Goal: Navigation & Orientation: Find specific page/section

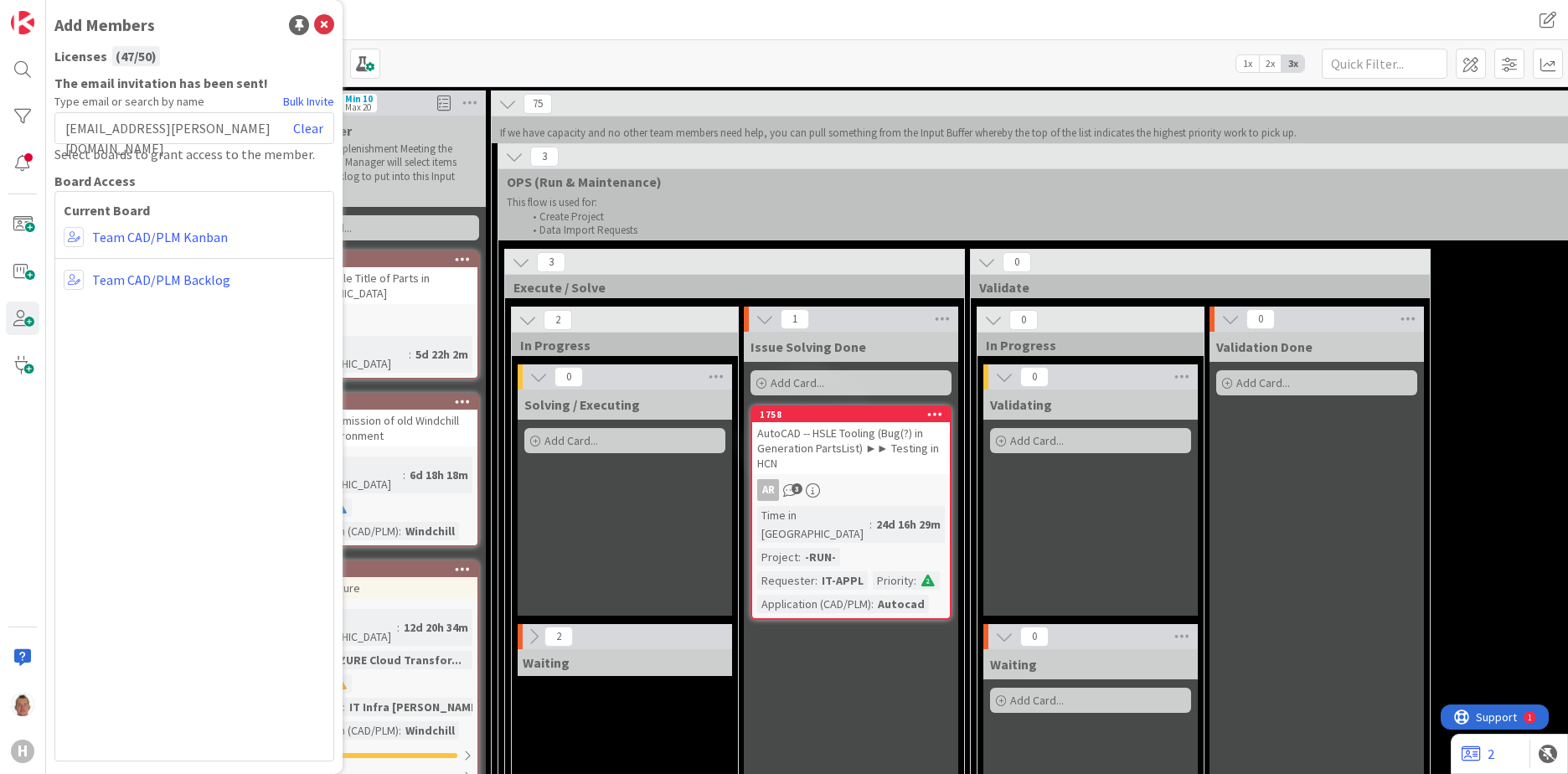
scroll to position [0, 136]
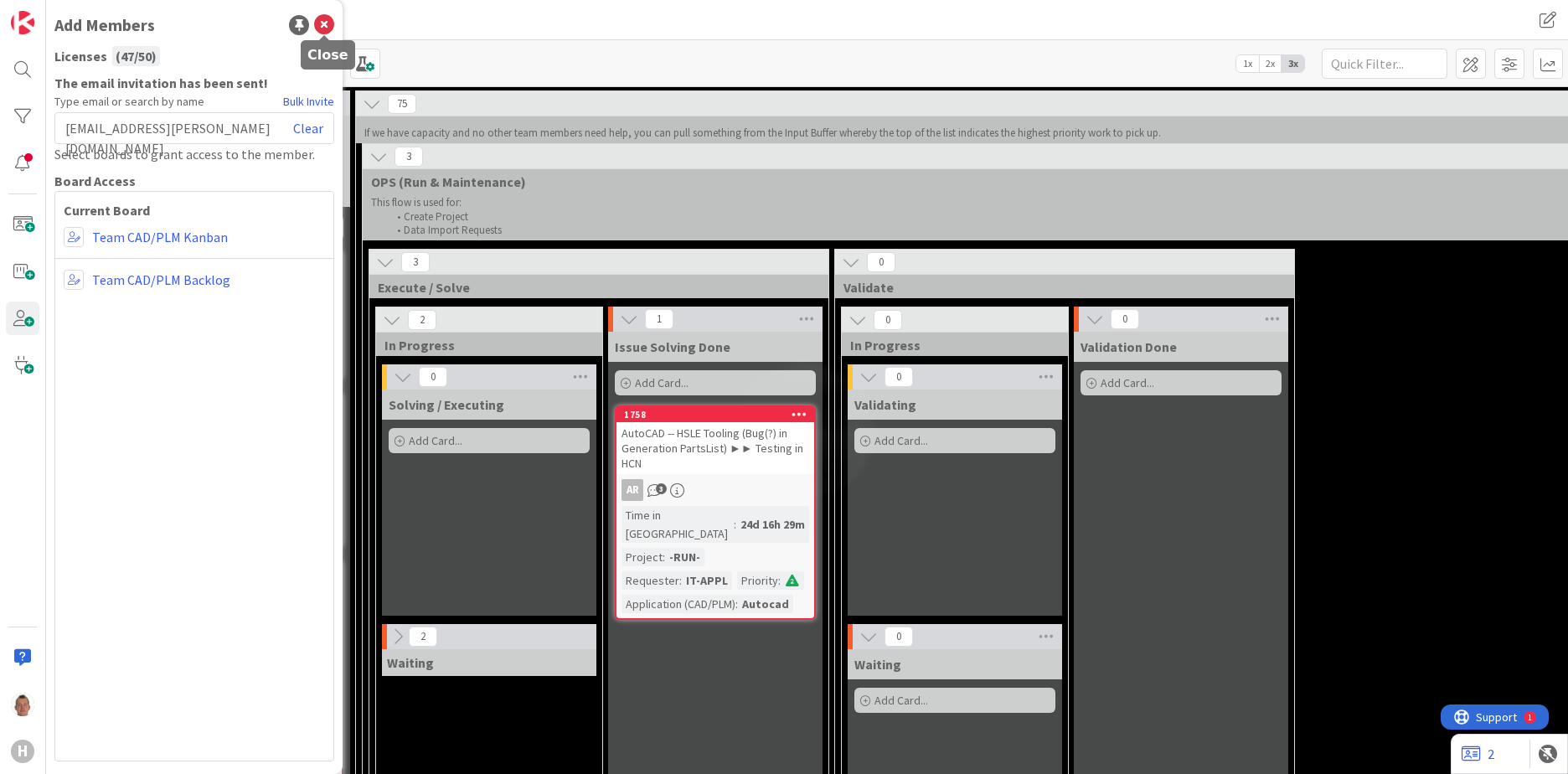
click at [325, 24] on icon at bounding box center [324, 25] width 20 height 20
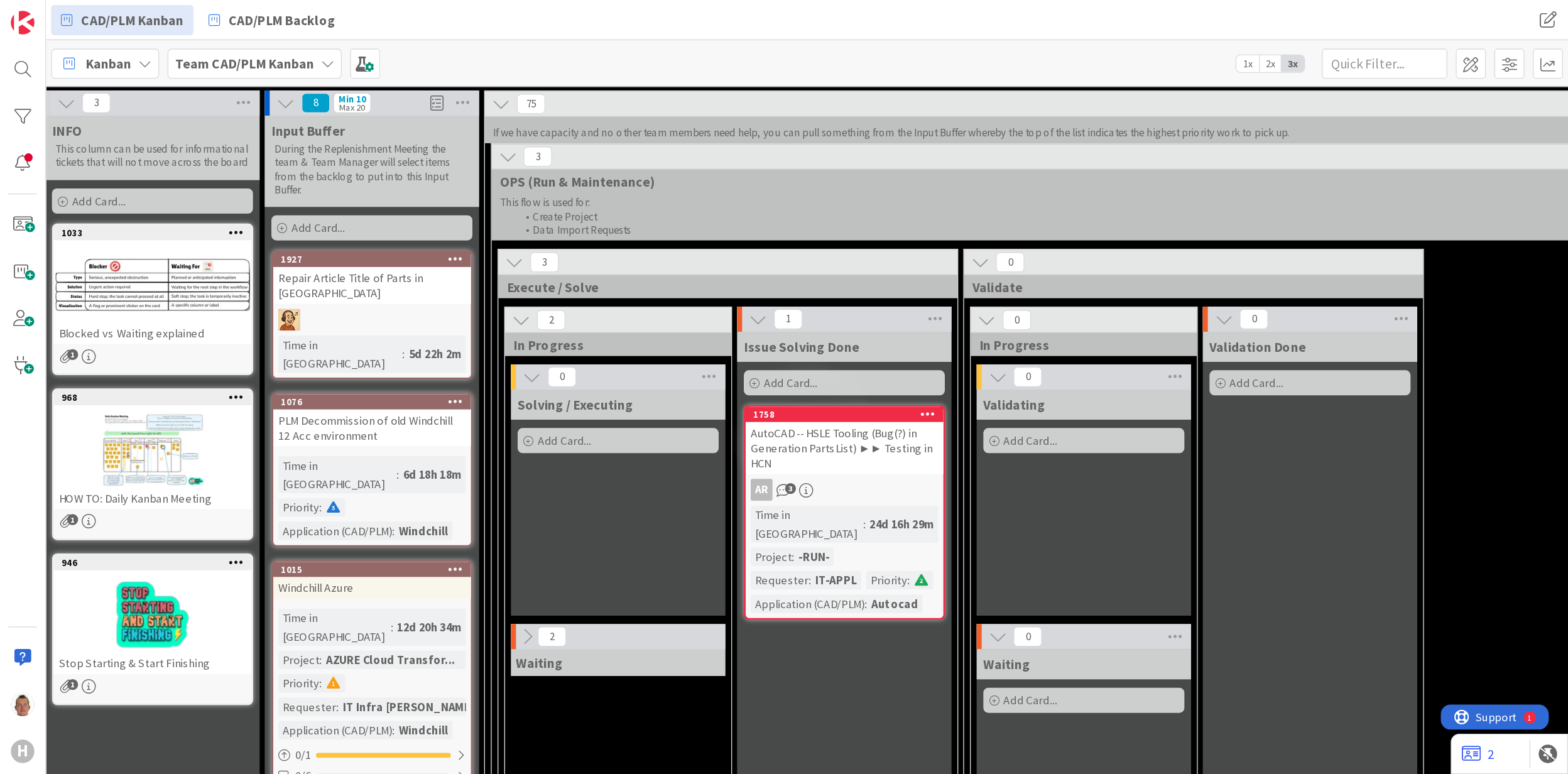
scroll to position [0, 0]
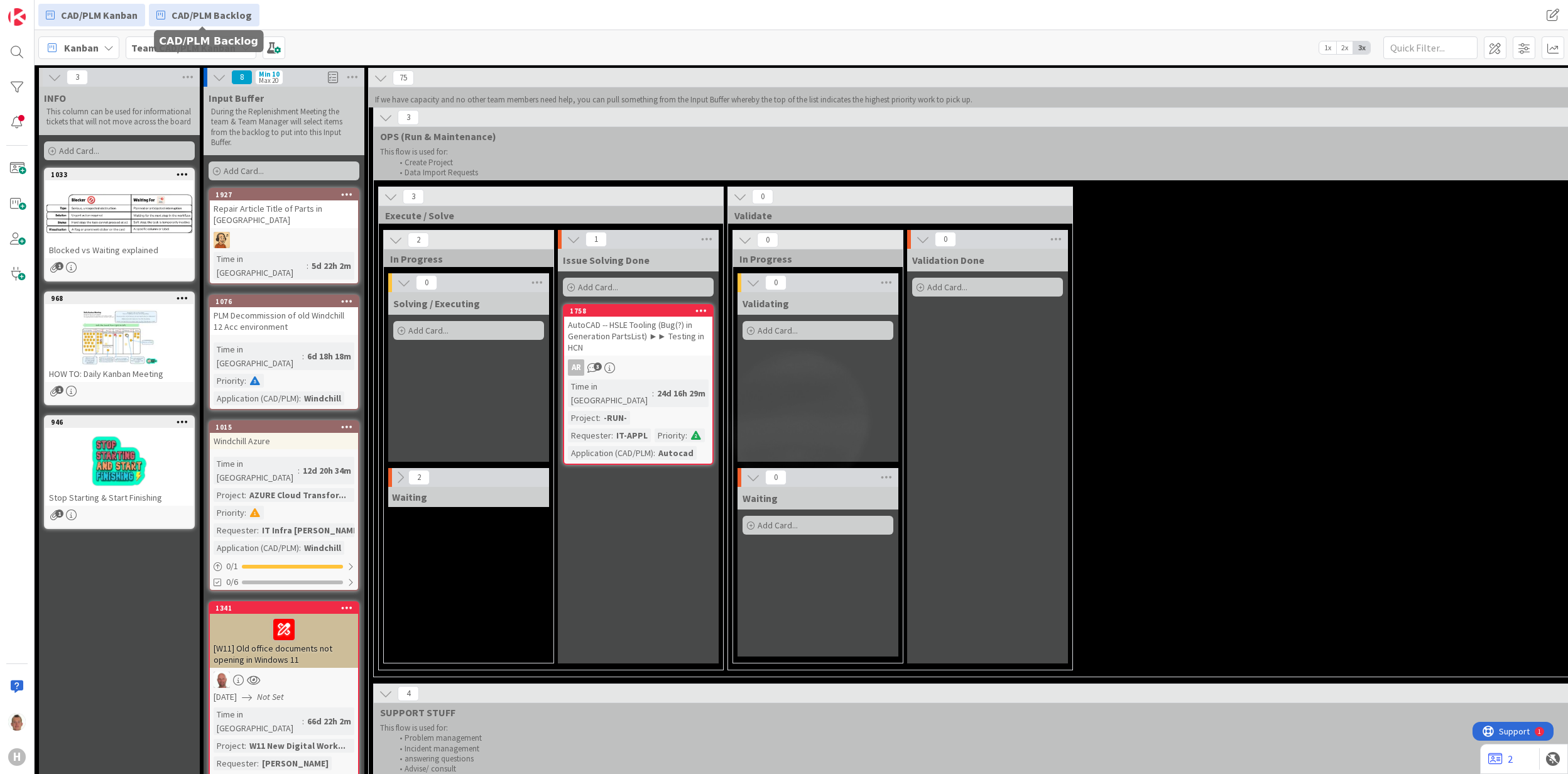
click at [212, 14] on span "CAD/PLM Backlog" at bounding box center [211, 15] width 80 height 15
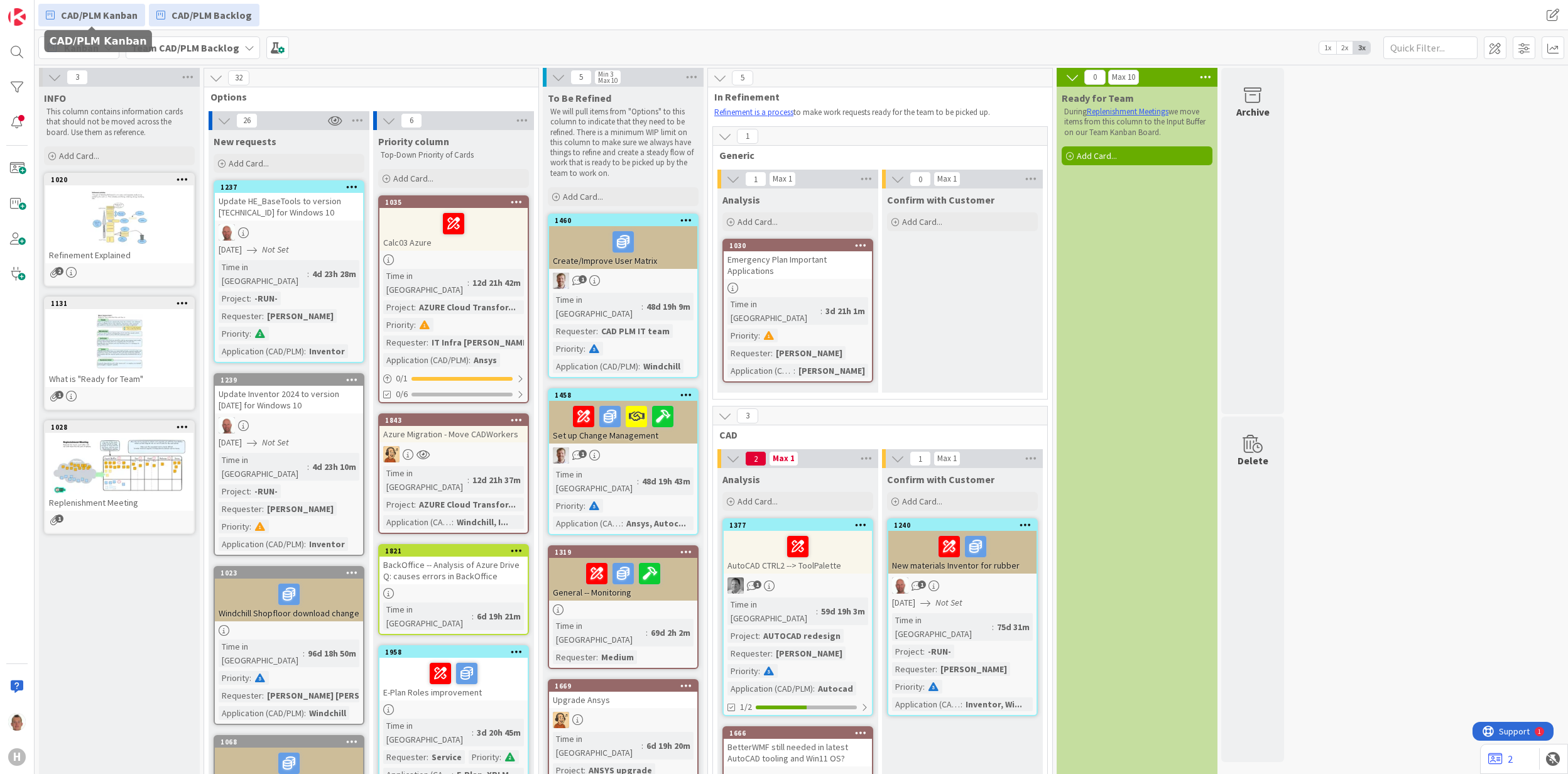
click at [102, 18] on span "CAD/PLM Kanban" at bounding box center [100, 15] width 77 height 15
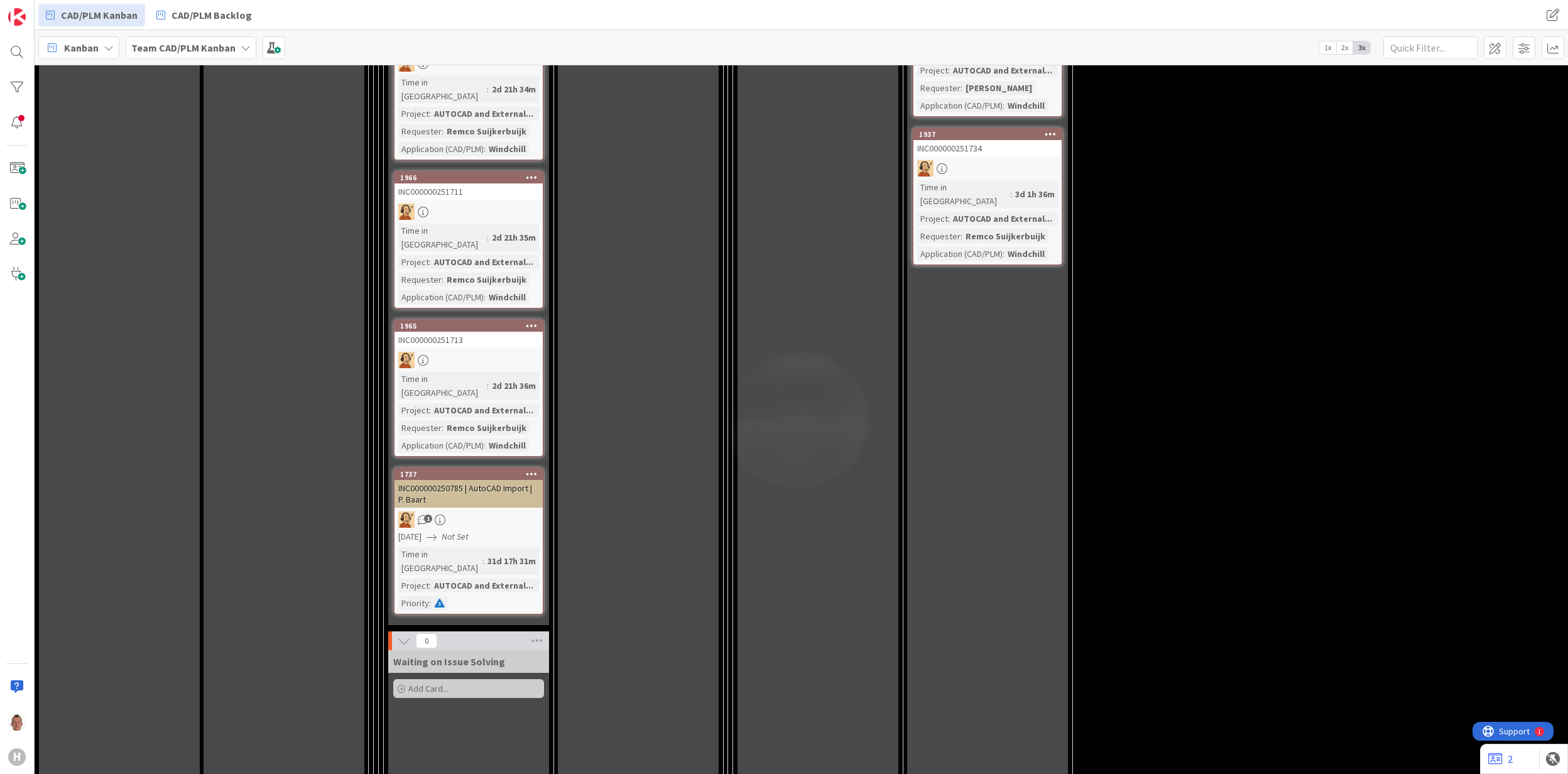
scroll to position [3605, 0]
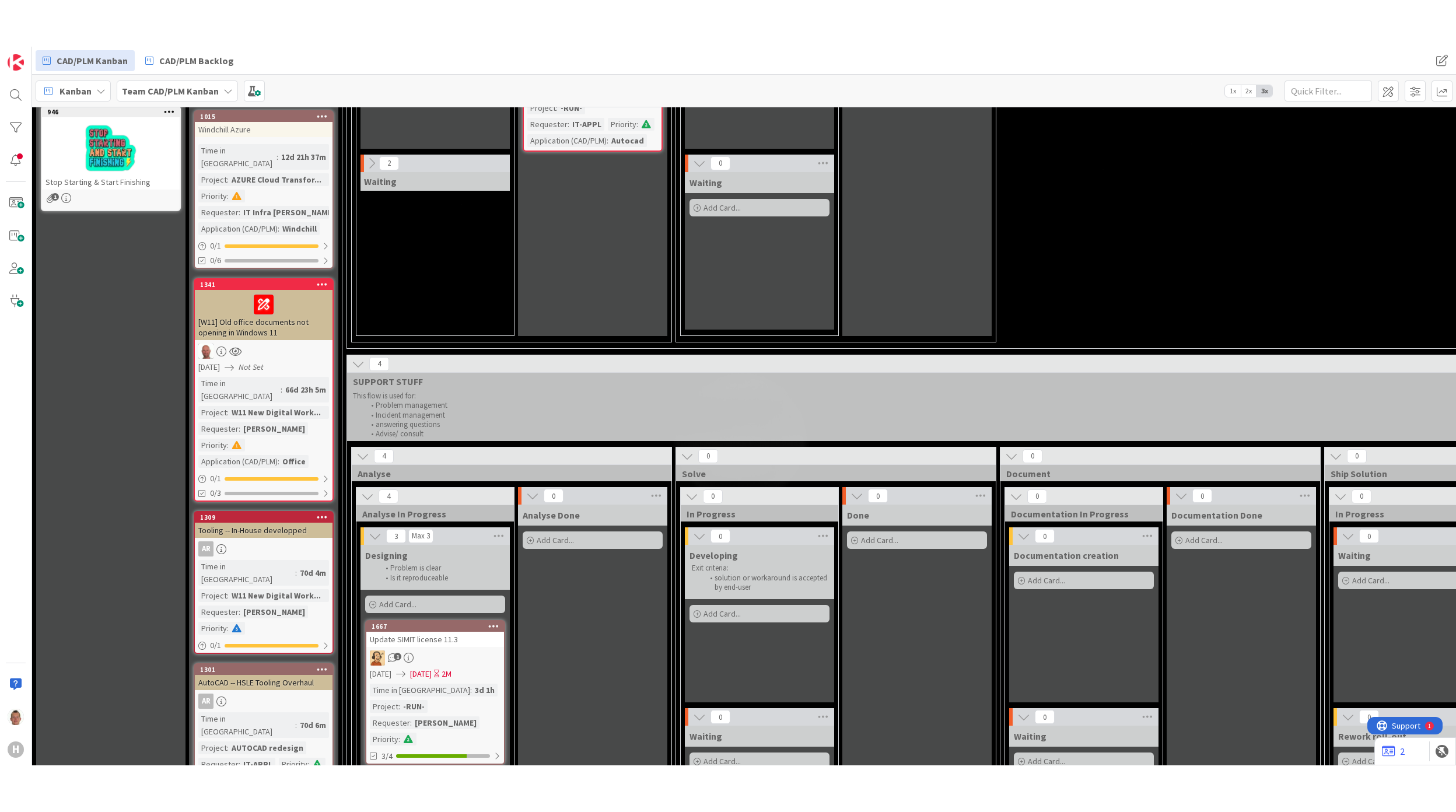
scroll to position [288, 0]
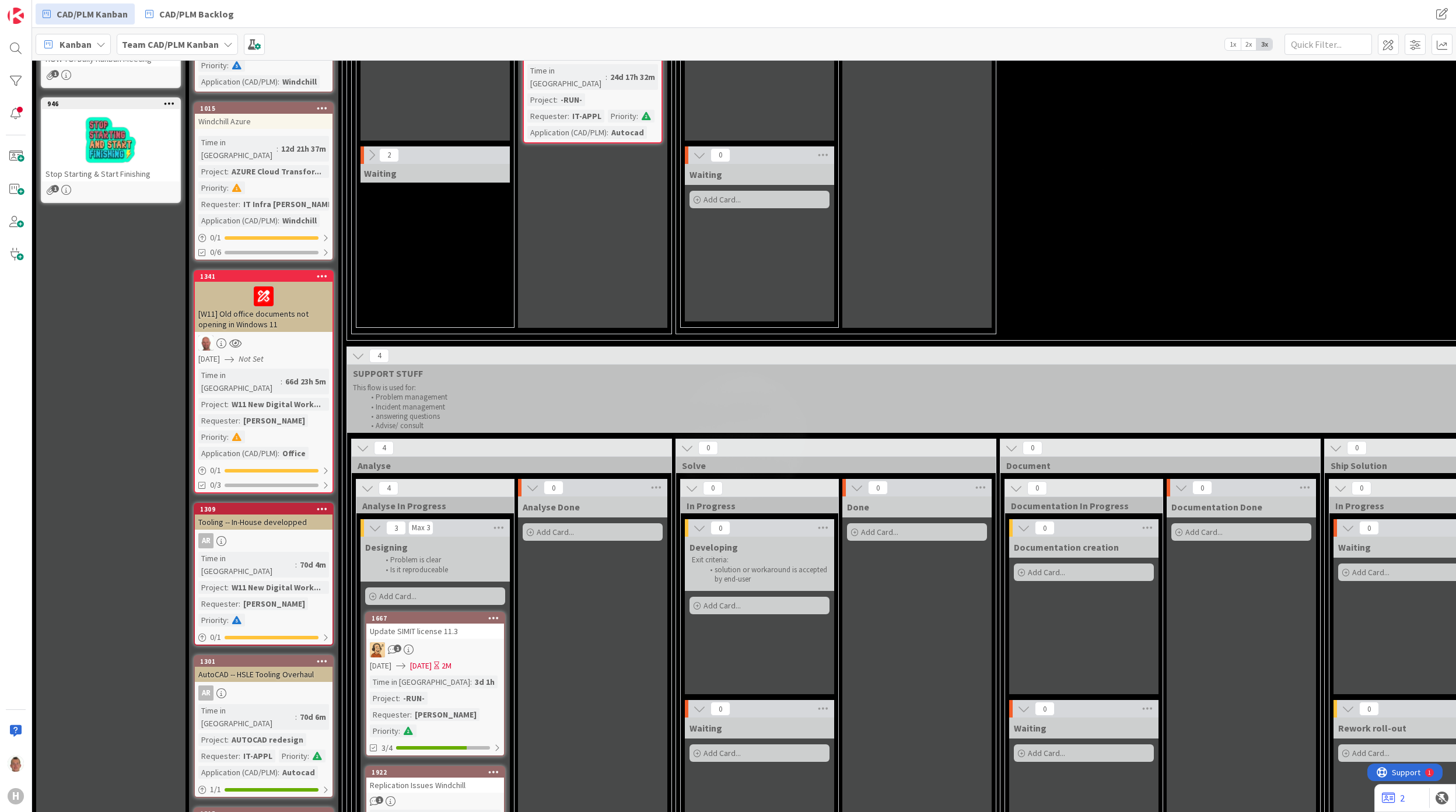
click at [437, 539] on div "Update SIMIT license 11.3" at bounding box center [435, 631] width 138 height 15
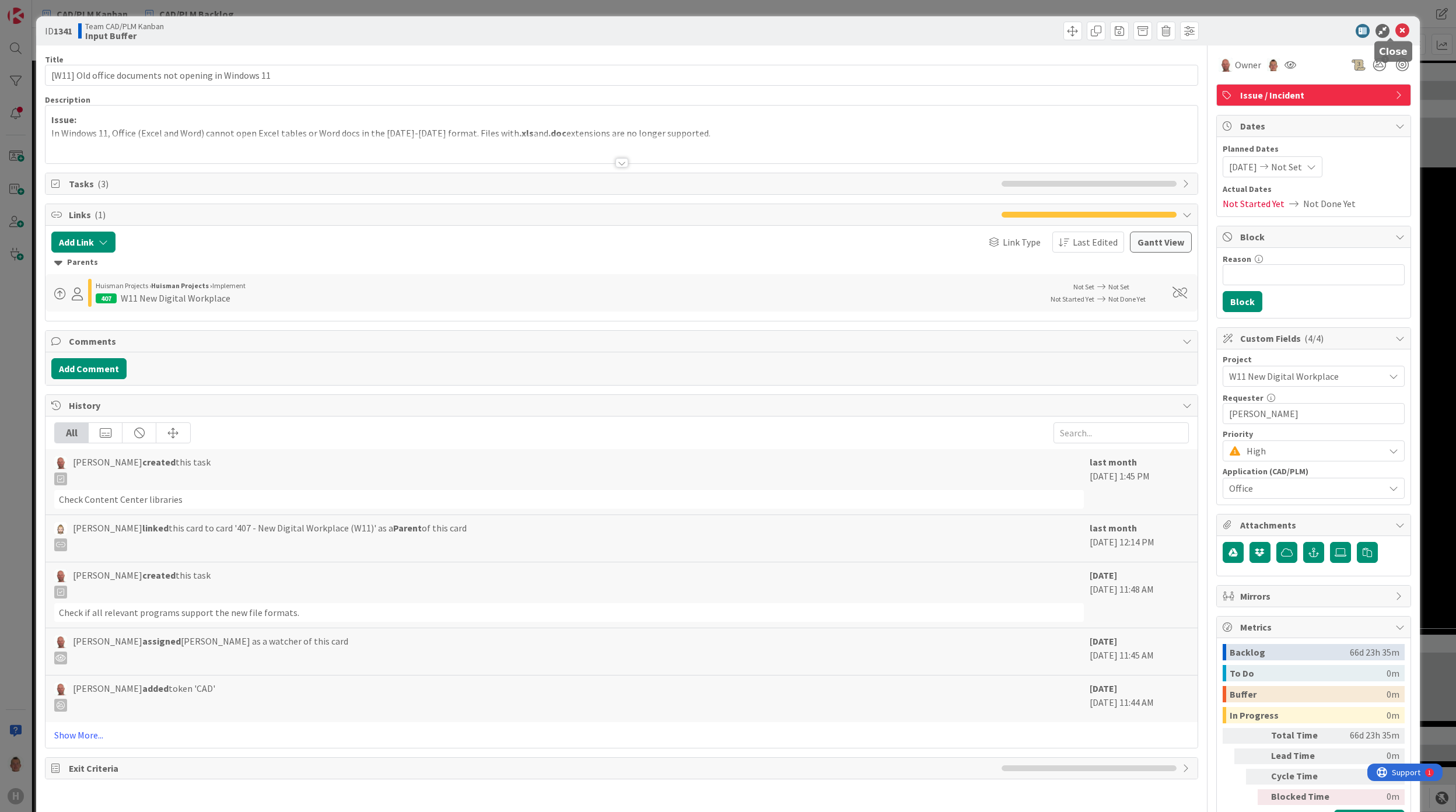
click at [1396, 33] on icon at bounding box center [1403, 31] width 14 height 14
